Goal: Information Seeking & Learning: Learn about a topic

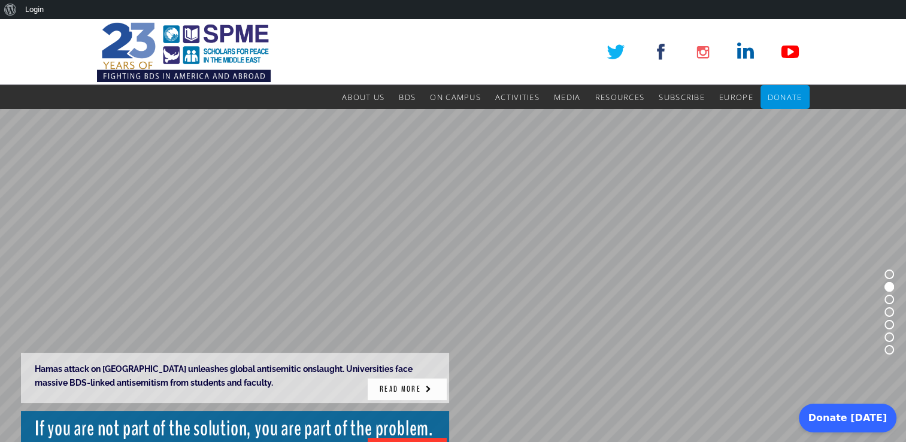
click at [403, 385] on link "READ MORE" at bounding box center [407, 390] width 79 height 22
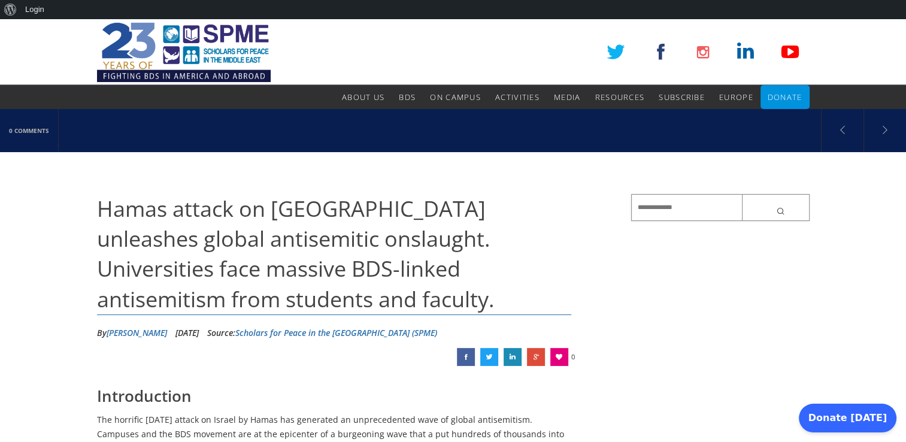
click at [636, 214] on input "text" at bounding box center [720, 207] width 178 height 27
paste input "**********"
type input "**********"
click at [742, 194] on button "submit" at bounding box center [776, 207] width 68 height 27
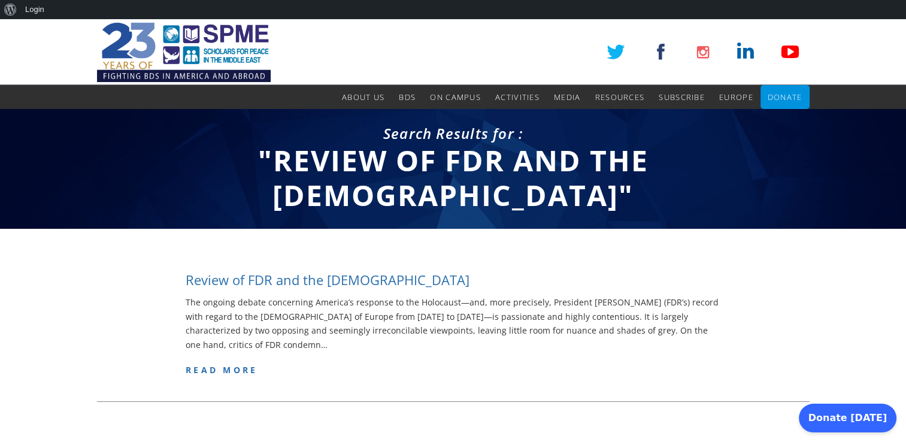
click at [340, 280] on h4 "Review of FDR and the Jews" at bounding box center [328, 280] width 284 height 19
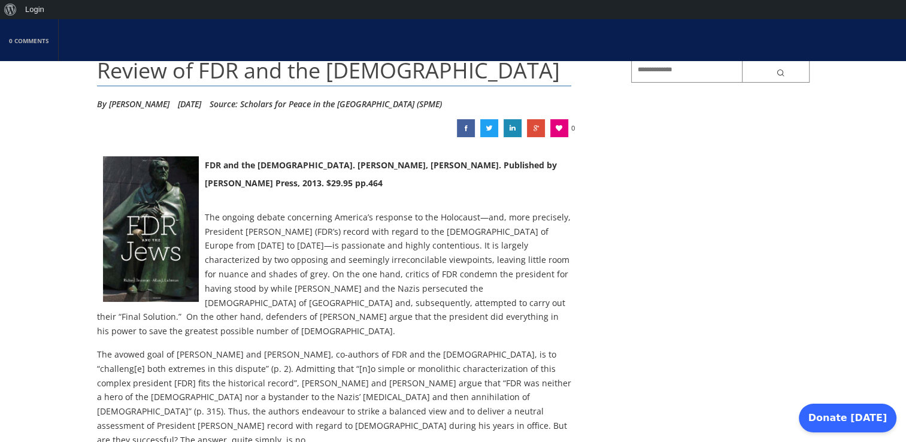
scroll to position [138, 0]
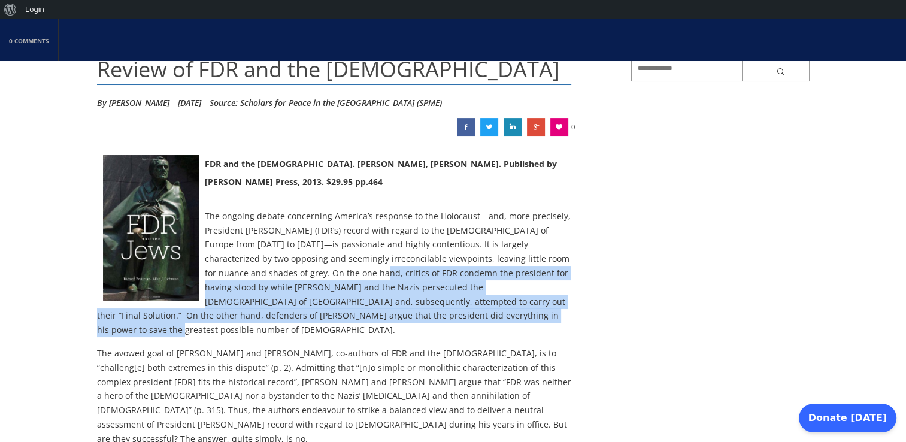
drag, startPoint x: 307, startPoint y: 270, endPoint x: 421, endPoint y: 316, distance: 123.1
click at [421, 316] on p "The ongoing debate concerning America’s response to the Holocaust—and, more pre…" at bounding box center [334, 273] width 475 height 128
copy p "critics of FDR condemn the president for having stood by while Adolf Hitler and…"
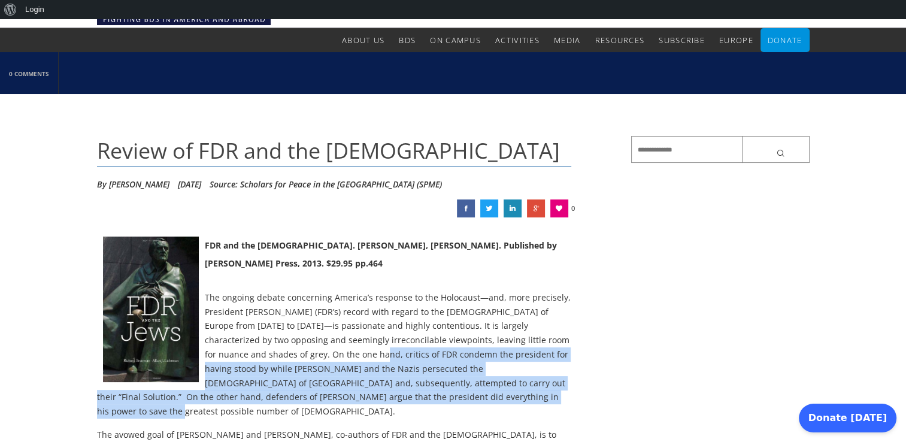
scroll to position [0, 0]
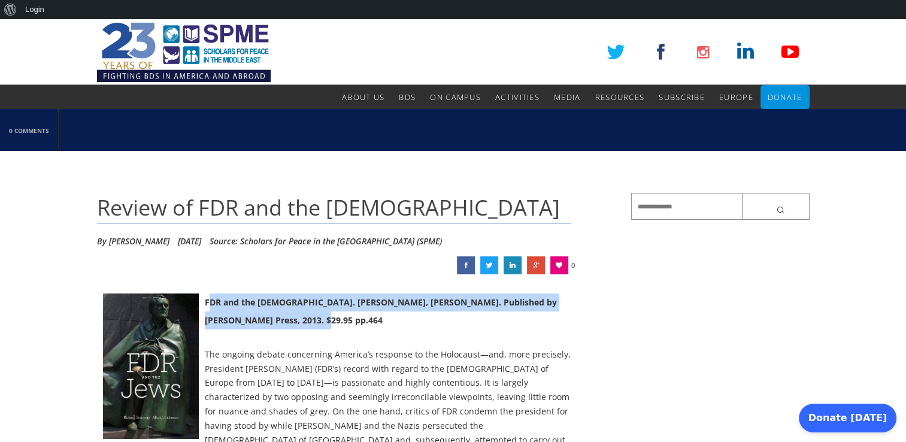
drag, startPoint x: 291, startPoint y: 317, endPoint x: 205, endPoint y: 299, distance: 88.1
click at [205, 299] on div "FDR and the Jews. Richard Breitman, Allan J. Lichtman. Published by Belknap Pre…" at bounding box center [334, 321] width 475 height 54
copy strong "FDR and the Jews. Richard Breitman, Allan J. Lichtman. Published by Belknap Pre…"
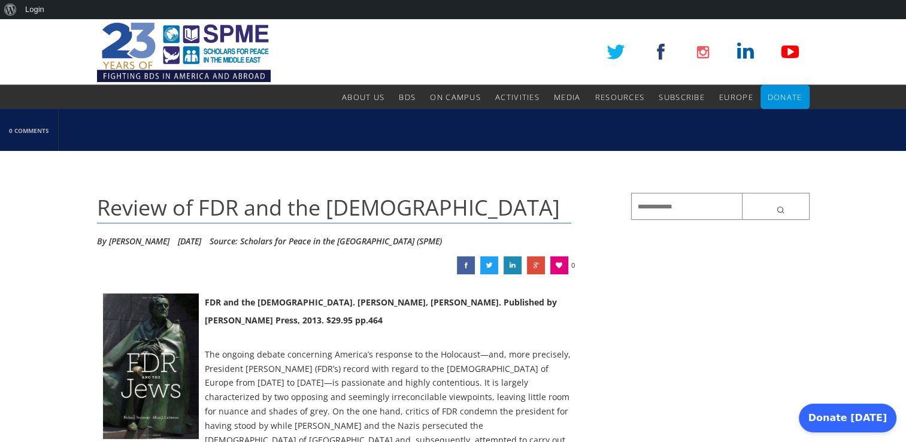
click at [637, 201] on input "text" at bounding box center [720, 206] width 178 height 27
paste input "**********"
type input "**********"
click at [742, 193] on button "submit" at bounding box center [776, 206] width 68 height 27
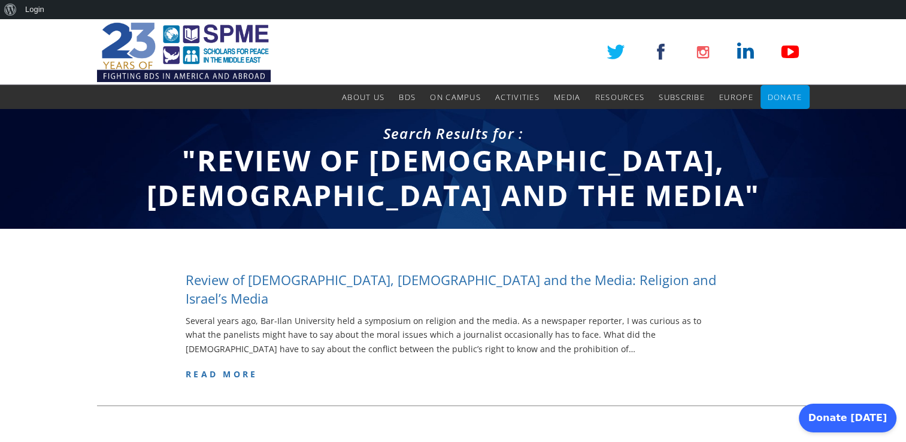
click at [558, 282] on h4 "Review of [DEMOGRAPHIC_DATA], [DEMOGRAPHIC_DATA] and the Media: Religion and Is…" at bounding box center [453, 289] width 535 height 37
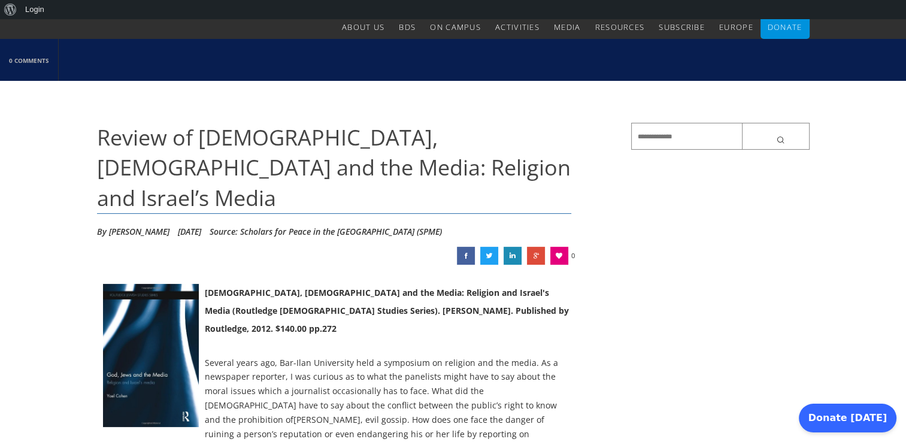
scroll to position [72, 0]
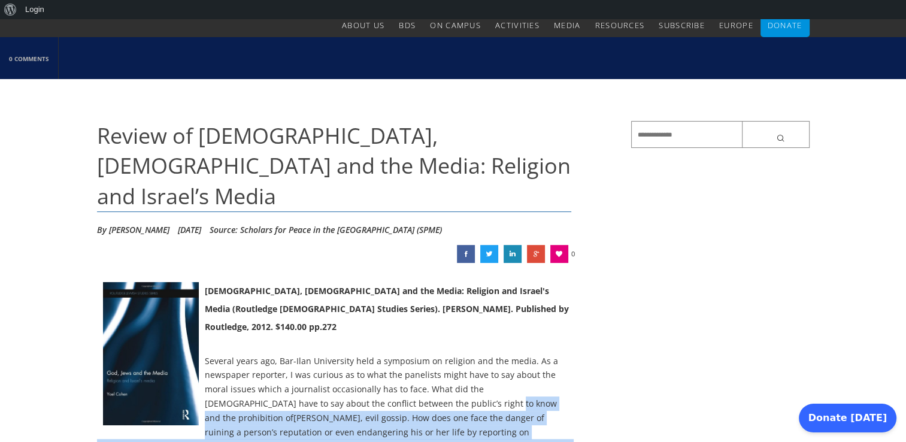
drag, startPoint x: 388, startPoint y: 355, endPoint x: 540, endPoint y: 399, distance: 158.9
click at [540, 399] on p "Several years ago, Bar-Ilan University held a symposium on religion and the med…" at bounding box center [334, 411] width 475 height 114
copy p "the prohibition of lashon hara , evil gossip. How does one face the danger of r…"
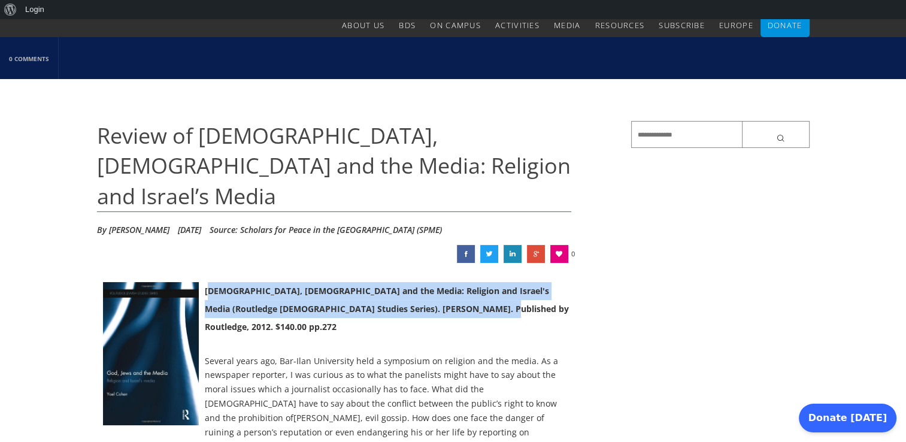
drag, startPoint x: 450, startPoint y: 277, endPoint x: 206, endPoint y: 264, distance: 244.7
click at [206, 282] on div "God, Jews and the Media: Religion and Israel's Media (Routledge Jewish Studies …" at bounding box center [334, 318] width 475 height 72
copy strong "God, Jews and the Media: Religion and Israel's Media (Routledge Jewish Studies …"
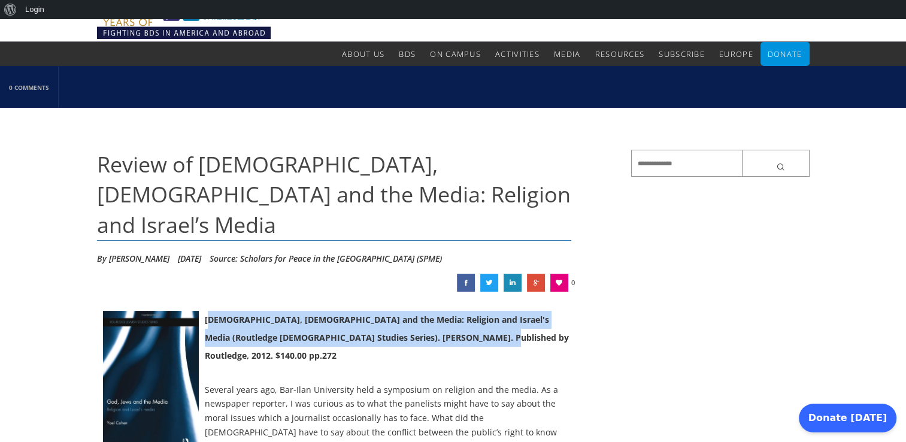
scroll to position [0, 0]
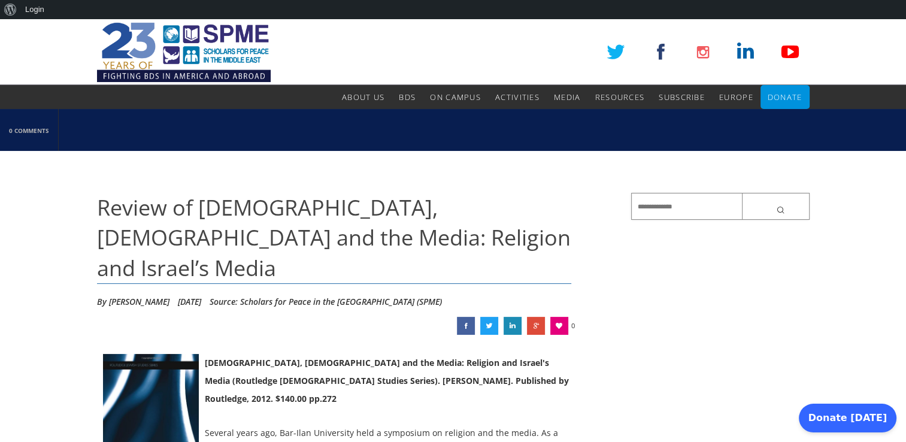
click at [647, 207] on input "text" at bounding box center [720, 206] width 178 height 27
paste input "**********"
type input "**********"
click at [742, 193] on button "submit" at bounding box center [776, 206] width 68 height 27
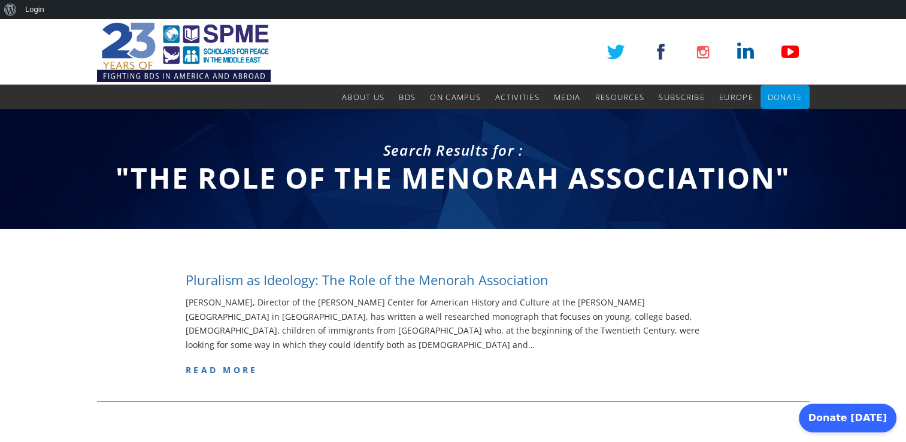
click at [538, 279] on h4 "Pluralism as Ideology: The Role of the Menorah Association" at bounding box center [367, 280] width 363 height 19
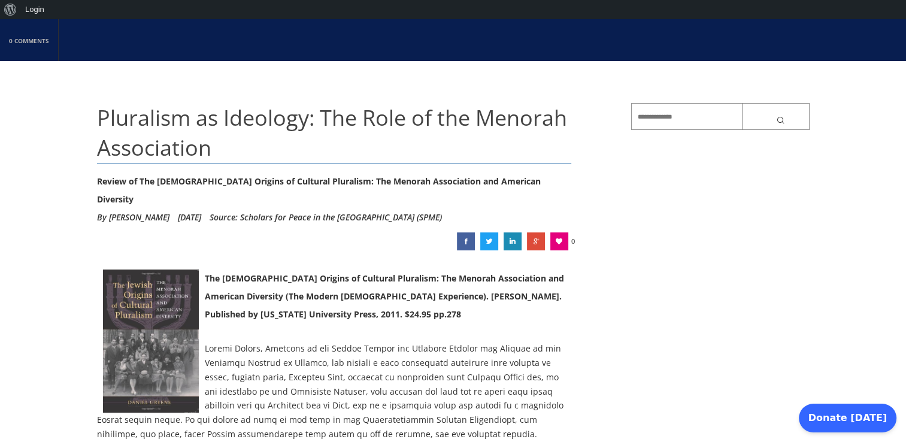
scroll to position [92, 0]
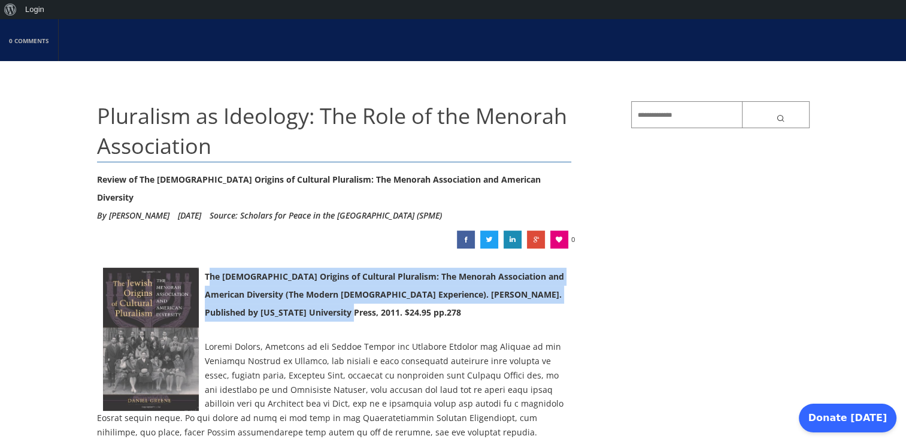
drag, startPoint x: 361, startPoint y: 293, endPoint x: 206, endPoint y: 258, distance: 159.1
click at [206, 268] on div "The [DEMOGRAPHIC_DATA] Origins of Cultural Pluralism: The Menorah Association a…" at bounding box center [334, 304] width 475 height 72
copy strong "The [DEMOGRAPHIC_DATA] Origins of Cultural Pluralism: The Menorah Association a…"
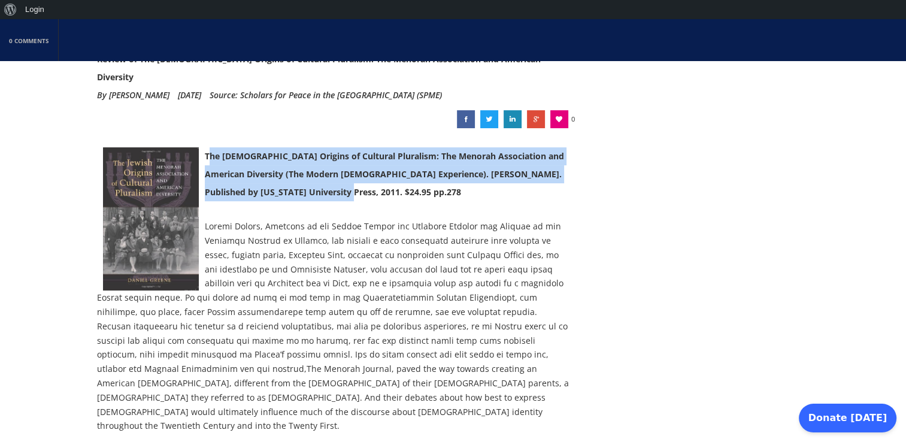
scroll to position [214, 0]
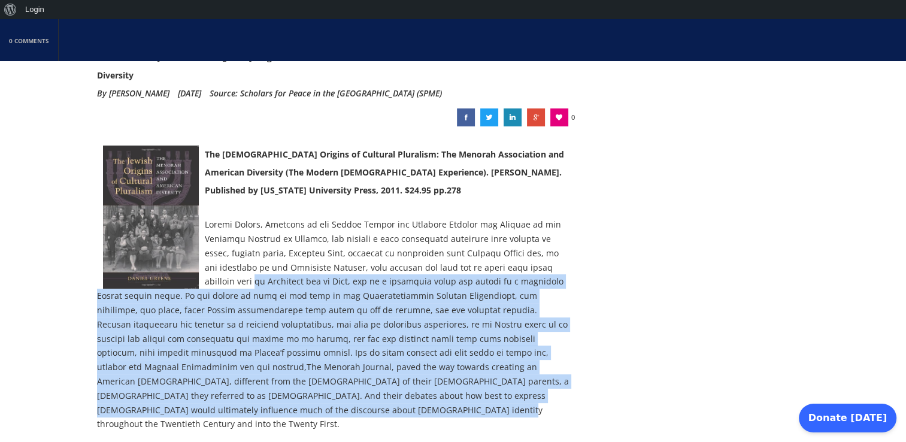
drag, startPoint x: 225, startPoint y: 264, endPoint x: 548, endPoint y: 382, distance: 343.7
click at [548, 382] on p "The Menorah Journal , paved the way towards creating an American Judaism, diffe…" at bounding box center [334, 324] width 475 height 214
copy p "as Americans and as Jews, not in a religious sense but rather as a definable Je…"
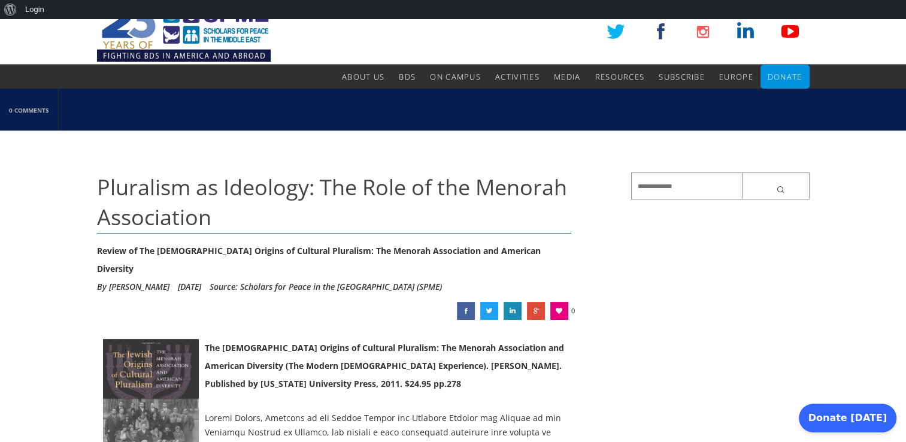
scroll to position [0, 0]
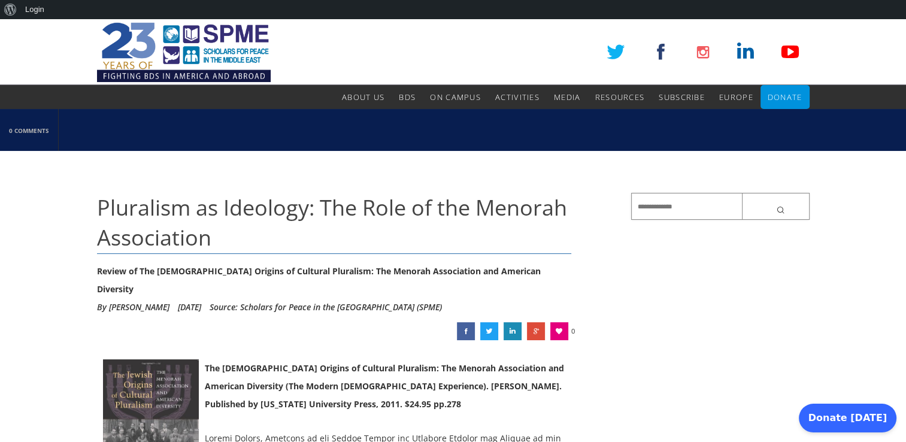
click at [637, 213] on input "text" at bounding box center [720, 206] width 178 height 27
paste input "**********"
type input "**********"
click at [742, 193] on button "submit" at bounding box center [776, 206] width 68 height 27
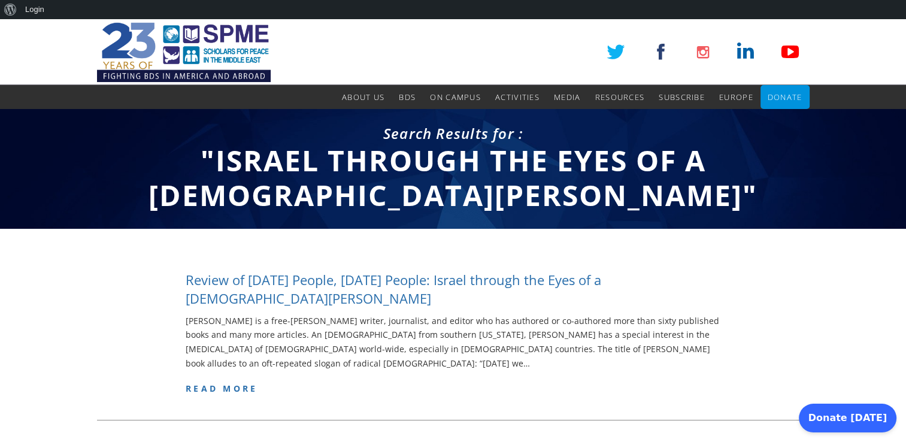
click at [633, 279] on h4 "Review of [DATE] People, [DATE] People: Israel through the Eyes of a [DEMOGRAPH…" at bounding box center [453, 289] width 535 height 37
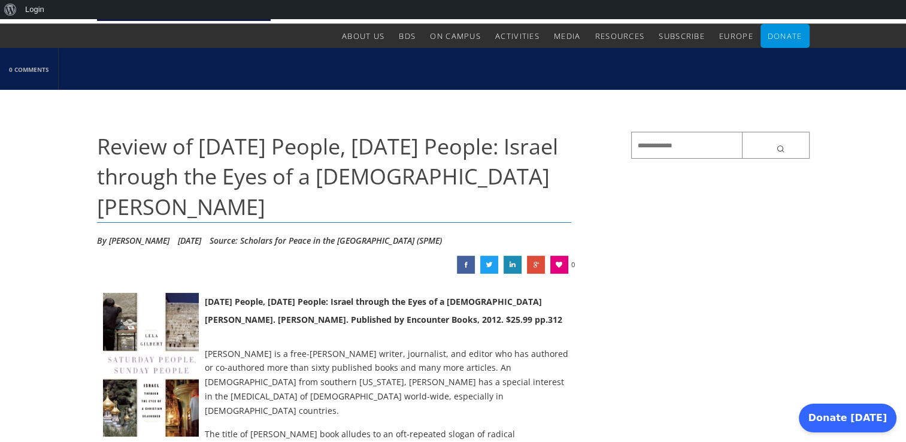
scroll to position [62, 0]
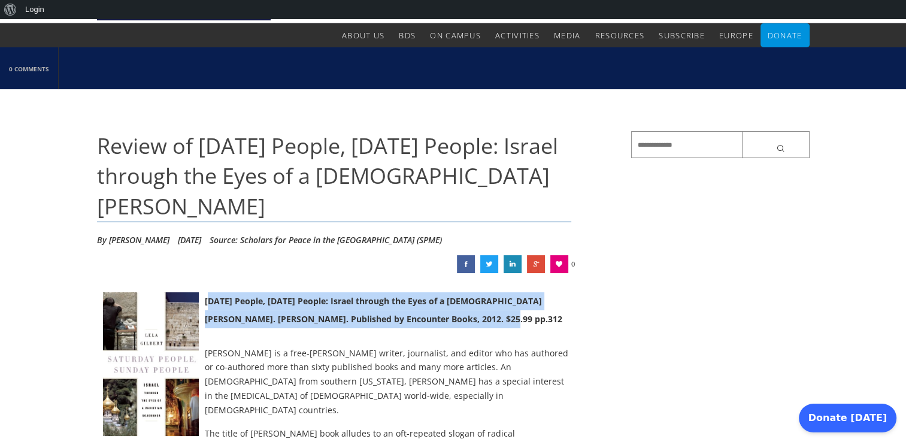
drag, startPoint x: 455, startPoint y: 288, endPoint x: 206, endPoint y: 269, distance: 249.3
click at [206, 292] on div "Saturday People, Sunday People: Israel through the Eyes of a Christian Sojourne…" at bounding box center [334, 319] width 475 height 54
copy strong "Saturday People, Sunday People: Israel through the Eyes of a Christian Sojourne…"
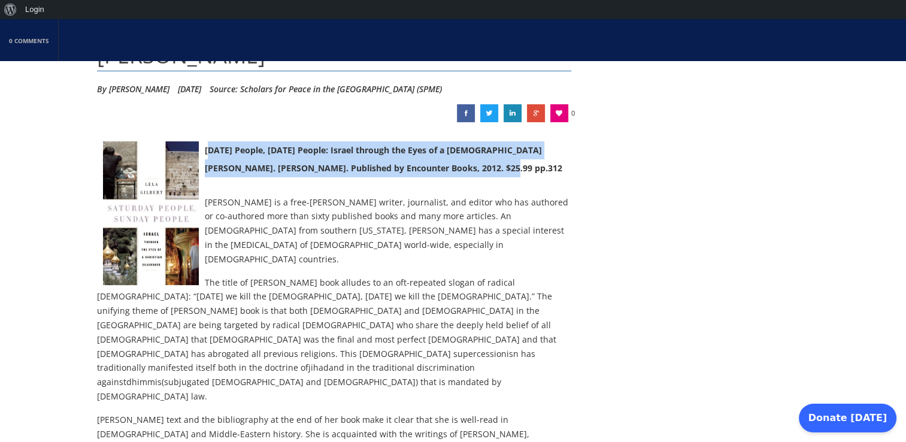
scroll to position [213, 0]
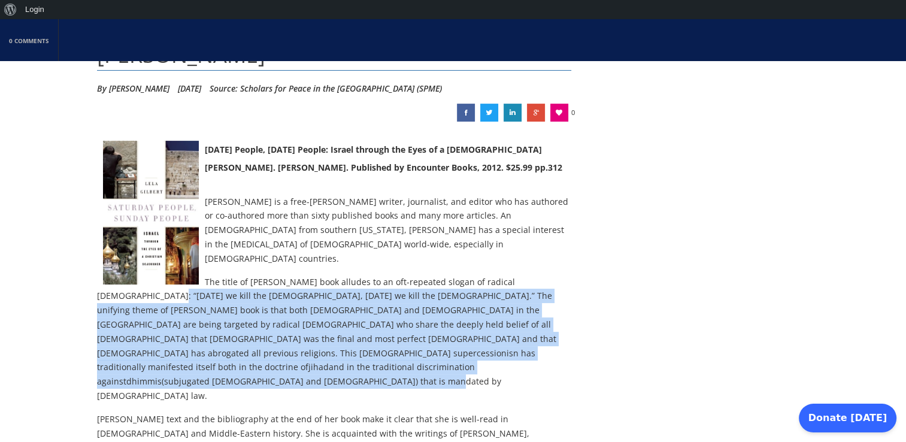
drag, startPoint x: 205, startPoint y: 249, endPoint x: 476, endPoint y: 310, distance: 277.0
click at [476, 310] on p "The title of Gilbert’s book alludes to an oft-repeated slogan of radical Muslim…" at bounding box center [334, 339] width 475 height 128
copy p "we kill the Jews, on Sunday we kill the Christians.” The unifying theme of Gilb…"
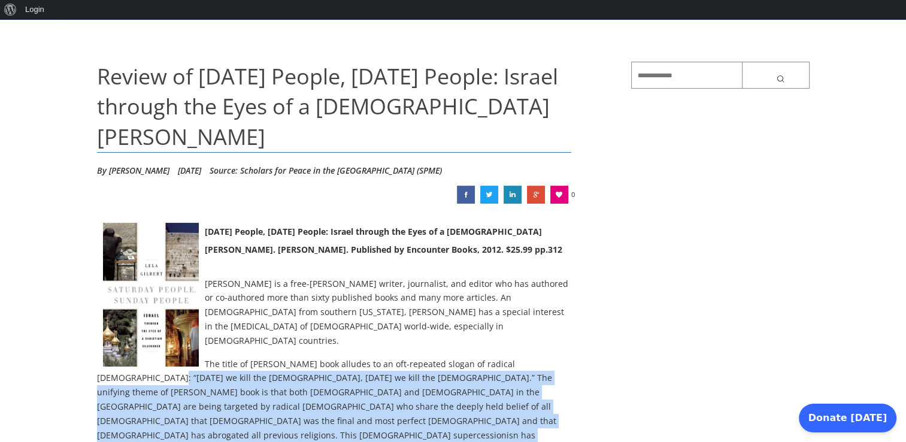
scroll to position [0, 0]
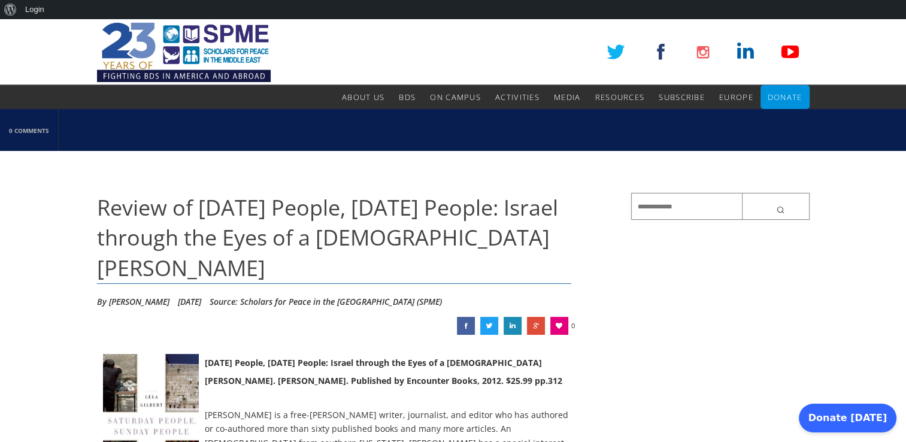
click at [650, 203] on input "text" at bounding box center [720, 206] width 178 height 27
paste input "**********"
type input "**********"
click at [742, 193] on button "submit" at bounding box center [776, 206] width 68 height 27
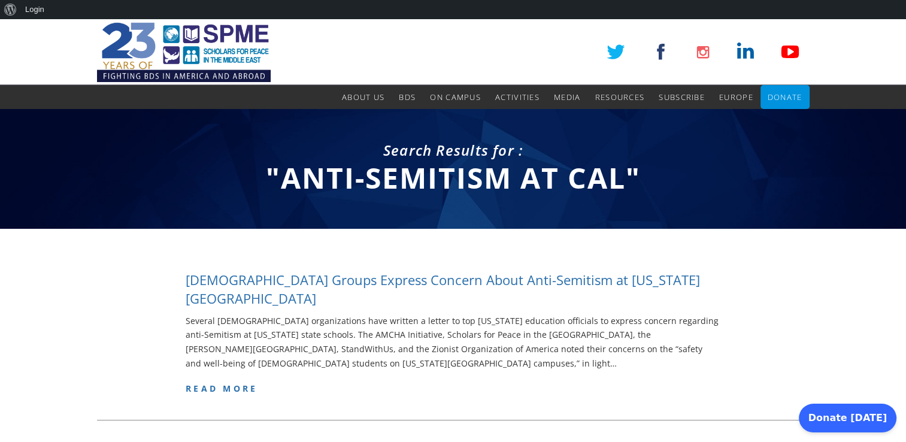
click at [646, 275] on h4 "[DEMOGRAPHIC_DATA] Groups Express Concern About Anti-Semitism at [US_STATE][GEO…" at bounding box center [453, 289] width 535 height 37
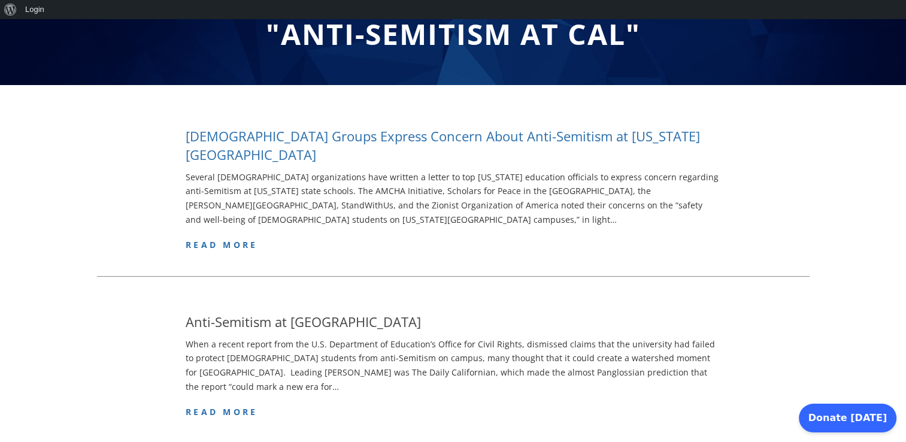
scroll to position [168, 0]
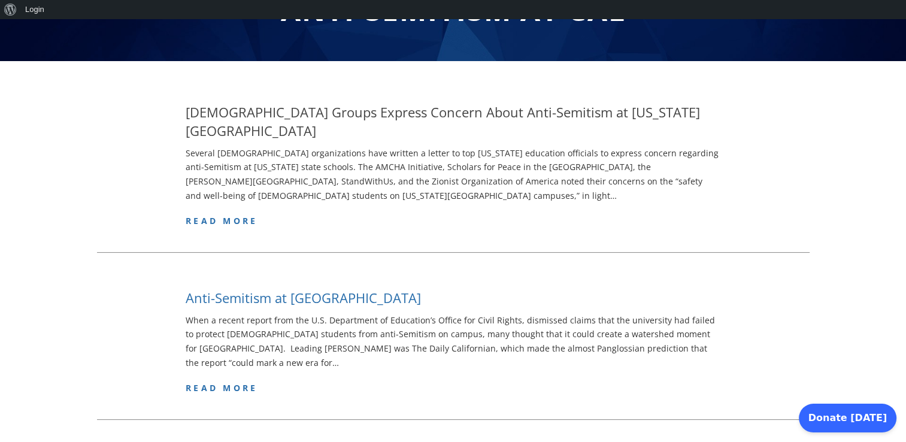
click at [270, 289] on h4 "Anti-Semitism at [GEOGRAPHIC_DATA]" at bounding box center [303, 298] width 235 height 19
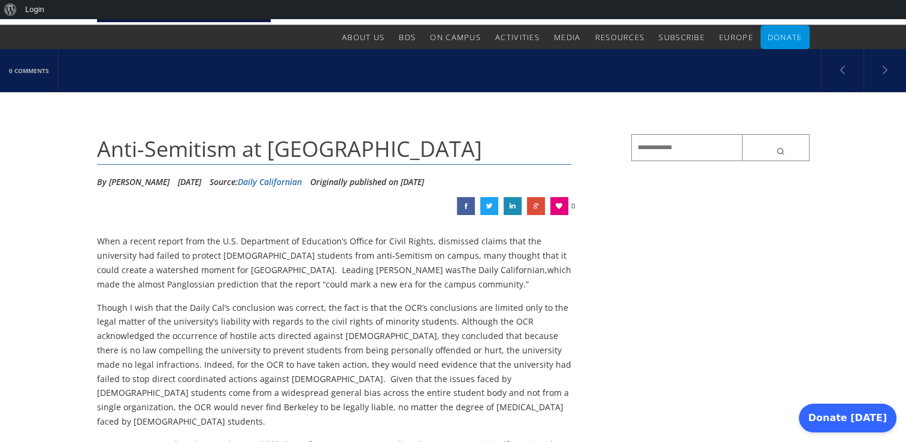
scroll to position [61, 0]
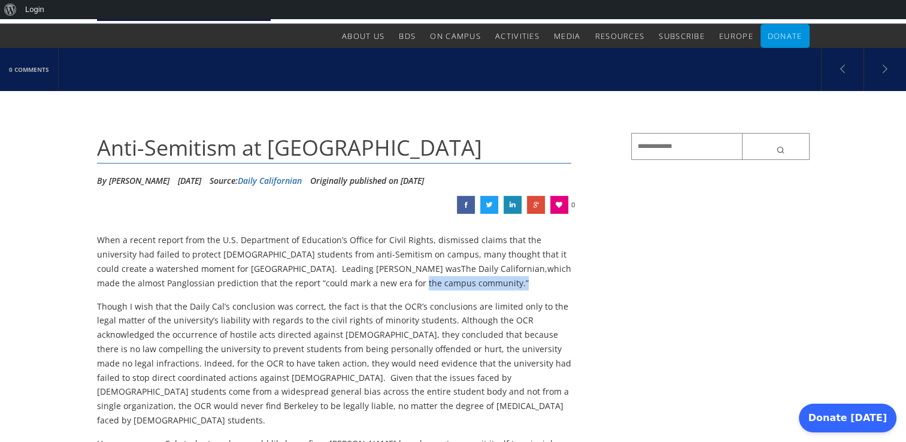
drag, startPoint x: 226, startPoint y: 280, endPoint x: 323, endPoint y: 282, distance: 97.0
click at [323, 282] on p "When a recent report from the U.S. Department of Education’s Office for Civil R…" at bounding box center [334, 261] width 475 height 57
copy p "the campus community.”"
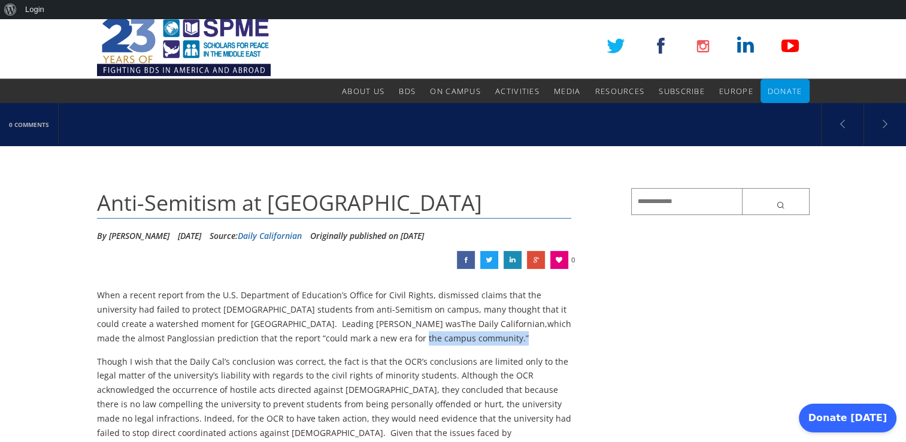
scroll to position [1, 0]
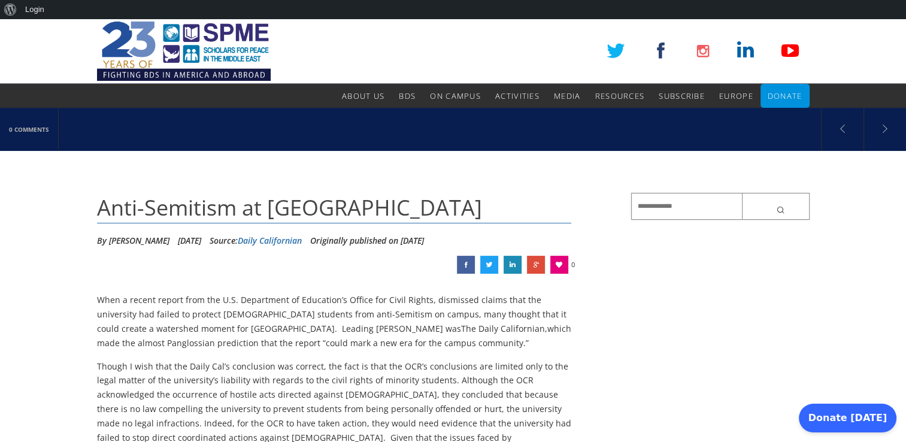
click at [642, 212] on input "text" at bounding box center [720, 206] width 178 height 27
paste input "**********"
type input "**********"
click at [742, 193] on button "submit" at bounding box center [776, 206] width 68 height 27
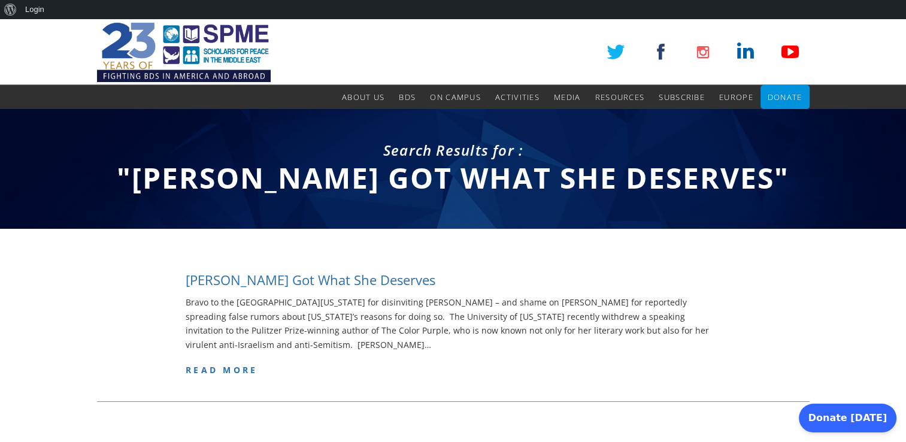
click at [401, 282] on h4 "Alice Walker Got What She Deserves" at bounding box center [311, 280] width 250 height 19
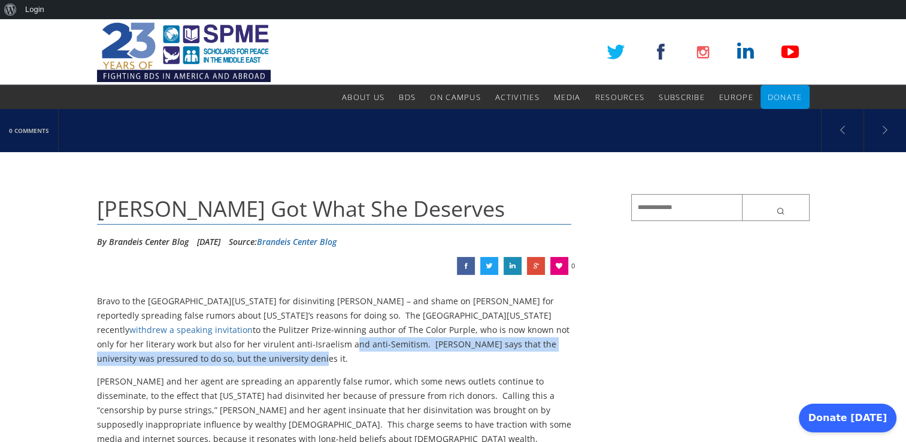
drag, startPoint x: 184, startPoint y: 344, endPoint x: 187, endPoint y: 358, distance: 14.1
click at [187, 358] on p "Bravo to the University of Michigan for disinviting Alice Walker – and shame on…" at bounding box center [334, 329] width 475 height 71
copy p "and anti-Semitism. Walker says that the university was pressured to do so, but …"
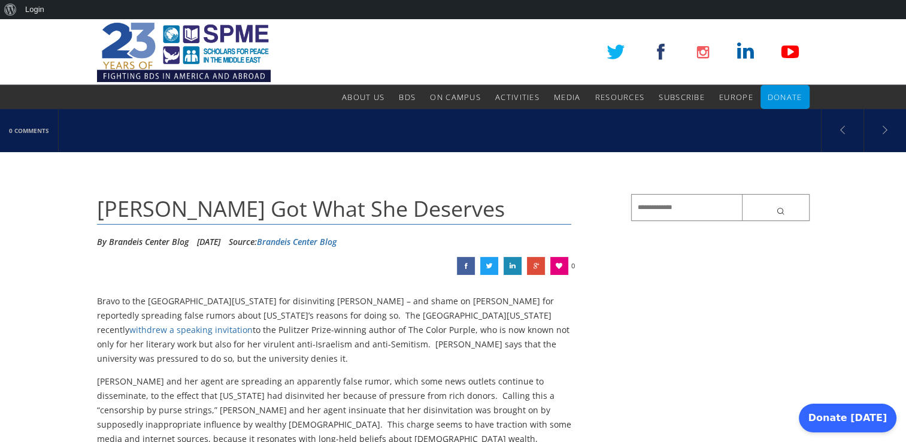
click at [640, 205] on input "text" at bounding box center [720, 207] width 178 height 27
paste input "**********"
type input "**********"
click at [742, 194] on button "submit" at bounding box center [776, 207] width 68 height 27
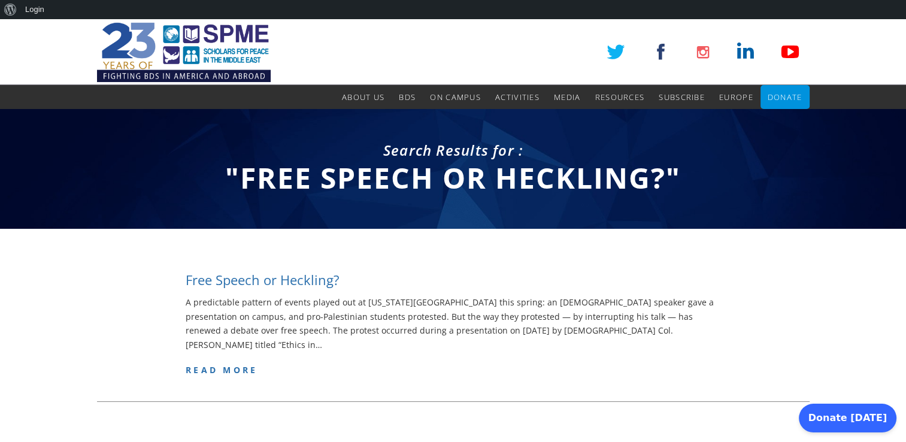
click at [333, 282] on h4 "Free Speech or Heckling?" at bounding box center [263, 280] width 154 height 19
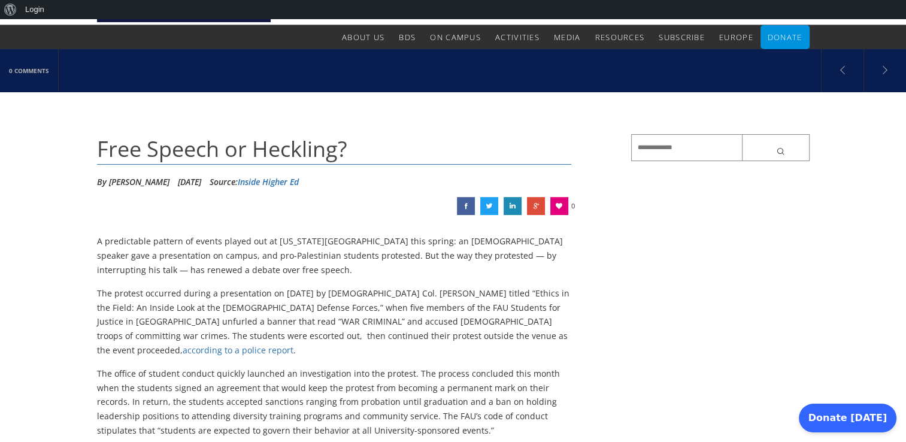
scroll to position [60, 0]
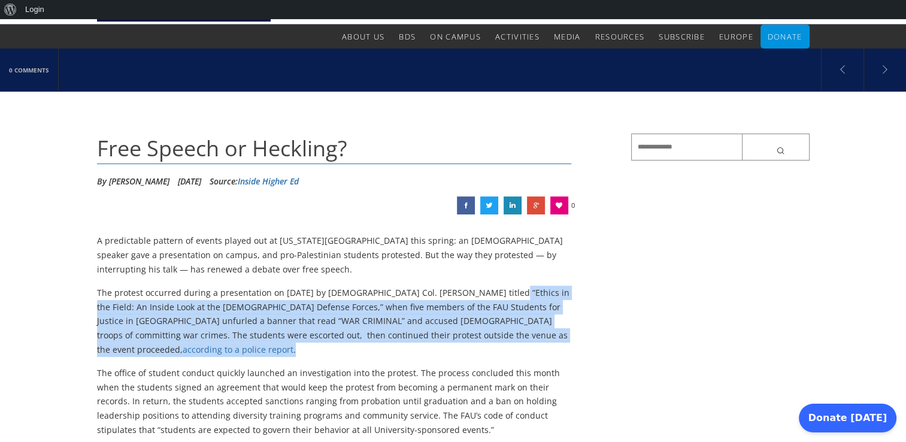
drag, startPoint x: 472, startPoint y: 293, endPoint x: 476, endPoint y: 334, distance: 40.9
click at [476, 334] on p "The protest occurred during a presentation on [DATE] by [DEMOGRAPHIC_DATA] Col.…" at bounding box center [334, 321] width 475 height 71
copy p "in the Field: An Inside Look at the [DEMOGRAPHIC_DATA] Defense Forces,” when fi…"
